Goal: Find specific page/section: Find specific page/section

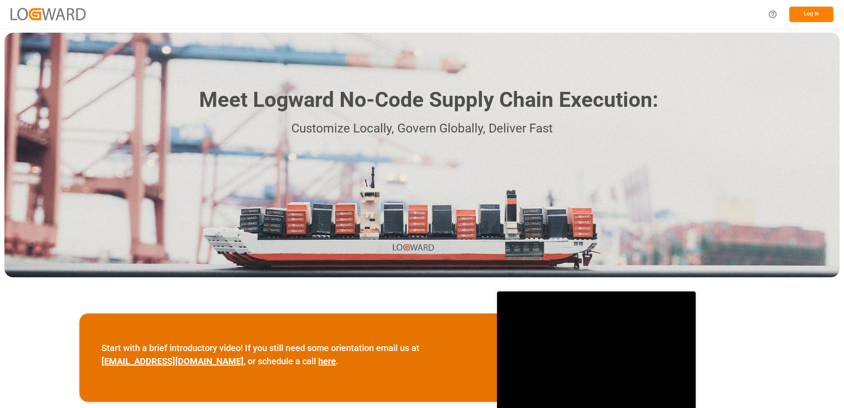
click at [817, 18] on button "Log In" at bounding box center [811, 14] width 44 height 15
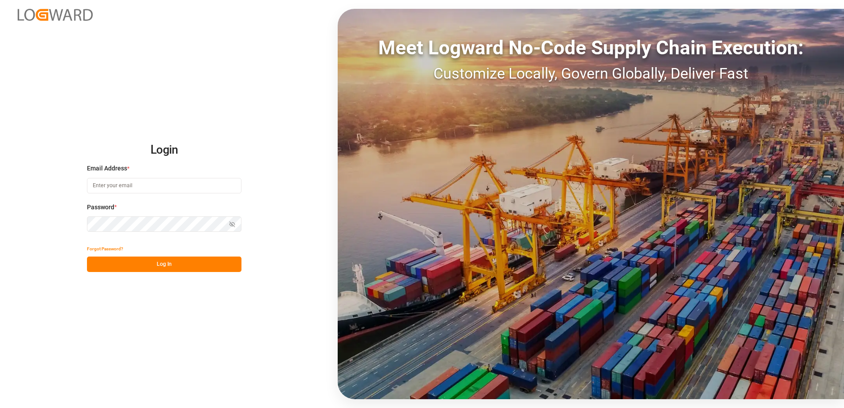
type input "[PERSON_NAME][EMAIL_ADDRESS][DOMAIN_NAME]"
click at [179, 261] on button "Log In" at bounding box center [164, 263] width 154 height 15
click at [166, 262] on button "Log In" at bounding box center [164, 263] width 154 height 15
type input "[PERSON_NAME][EMAIL_ADDRESS][DOMAIN_NAME]"
click at [161, 263] on button "Log In" at bounding box center [164, 263] width 154 height 15
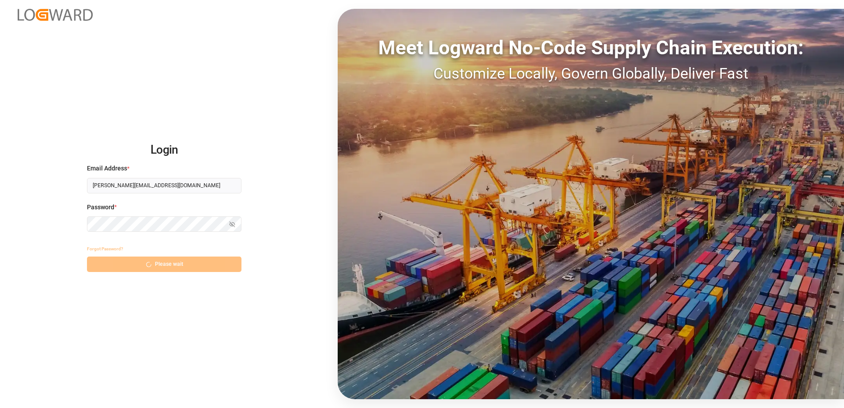
click at [161, 263] on div "Forgot Password? Please wait" at bounding box center [164, 256] width 154 height 31
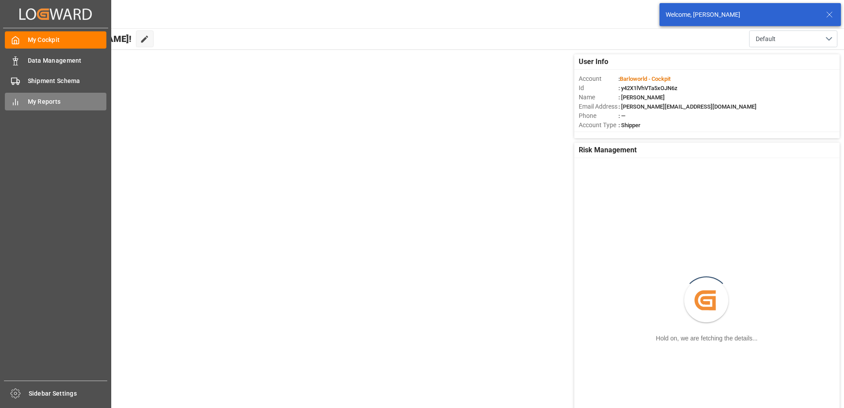
click at [31, 104] on span "My Reports" at bounding box center [67, 101] width 79 height 9
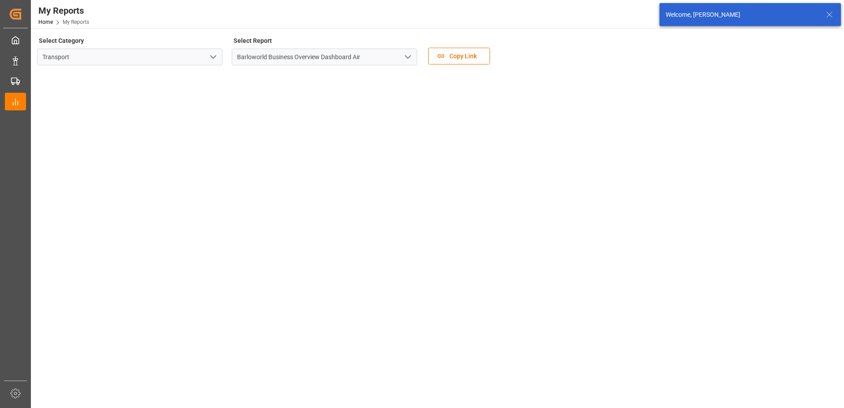
click at [408, 59] on icon "open menu" at bounding box center [407, 57] width 11 height 11
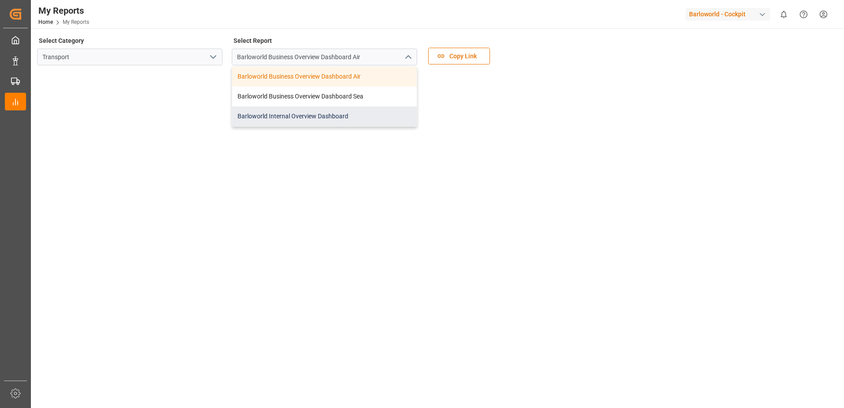
click at [291, 116] on div "Barloworld Internal Overview Dashboard" at bounding box center [324, 116] width 184 height 20
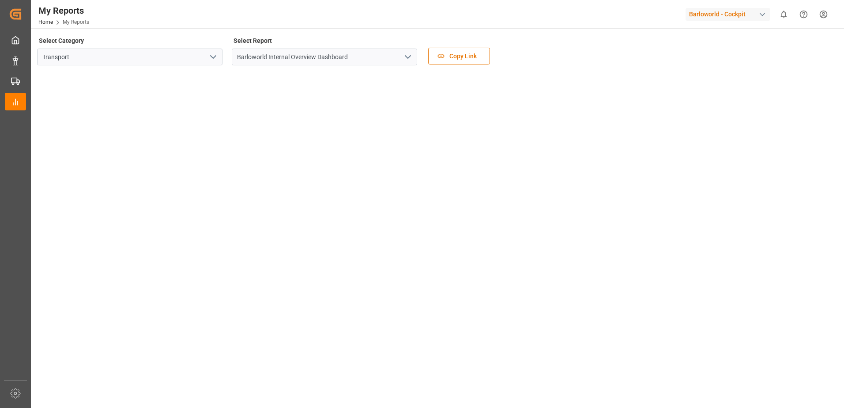
click at [410, 57] on icon "open menu" at bounding box center [407, 57] width 11 height 11
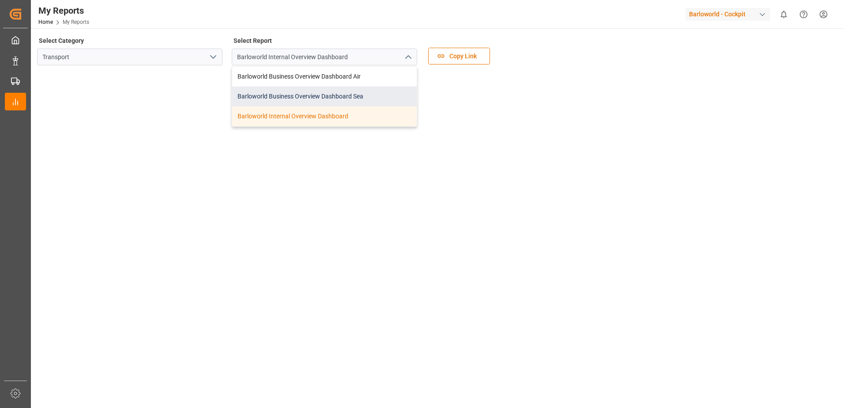
click at [294, 94] on div "Barloworld Business Overview Dashboard Sea" at bounding box center [324, 96] width 184 height 20
